Goal: Navigation & Orientation: Go to known website

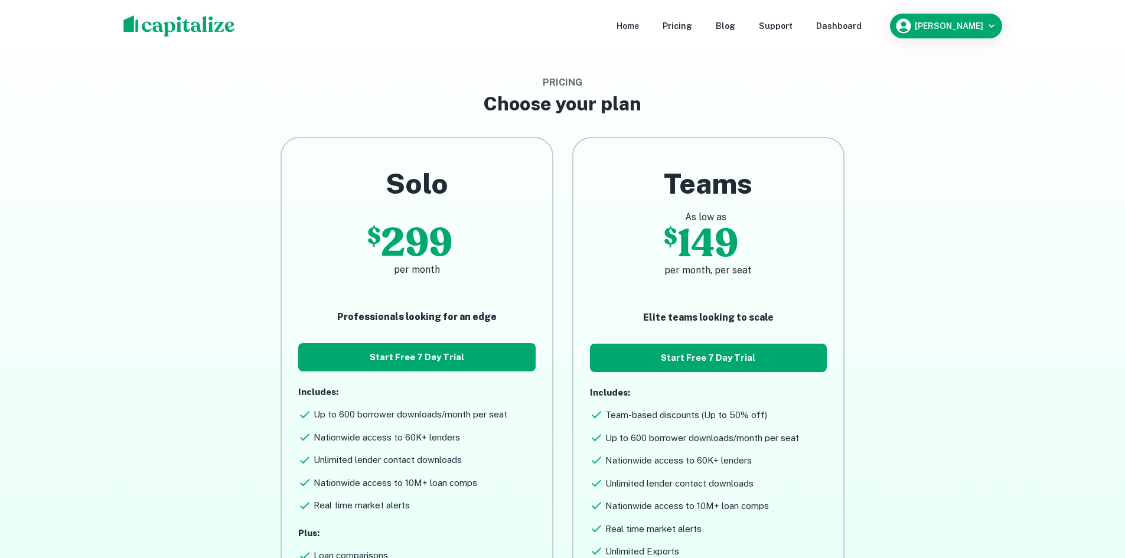
click at [649, 22] on nav "Home Pricing Blog Support Dashboard" at bounding box center [738, 26] width 283 height 26
click at [639, 31] on div "Home" at bounding box center [627, 25] width 22 height 13
click at [634, 19] on nav "Home Pricing Blog Support Dashboard" at bounding box center [738, 26] width 283 height 26
click at [639, 22] on div "Home" at bounding box center [627, 25] width 22 height 13
